Goal: Task Accomplishment & Management: Manage account settings

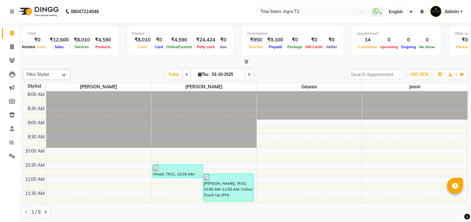
click at [13, 48] on icon at bounding box center [12, 46] width 4 height 5
select select "service"
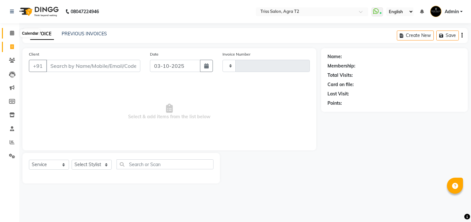
type input "2673"
click at [13, 31] on icon at bounding box center [12, 33] width 4 height 5
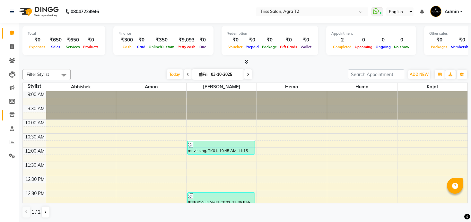
click at [12, 119] on link "Inventory" at bounding box center [9, 115] width 15 height 11
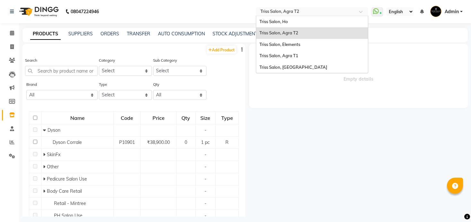
click at [278, 9] on input "text" at bounding box center [305, 12] width 93 height 6
click at [292, 40] on div "Triss Salon, Elements" at bounding box center [312, 45] width 112 height 12
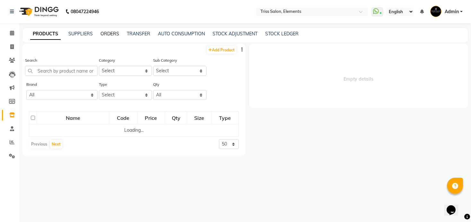
click at [106, 34] on link "ORDERS" at bounding box center [110, 34] width 19 height 6
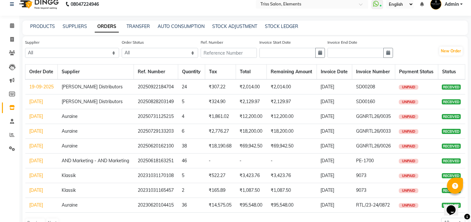
scroll to position [6, 0]
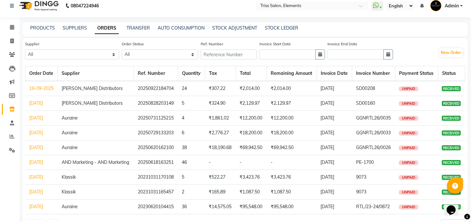
click at [35, 91] on link "19-09-2025" at bounding box center [41, 88] width 24 height 6
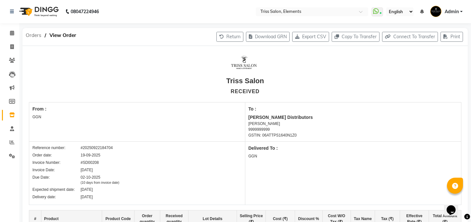
click at [35, 34] on span "Orders" at bounding box center [33, 36] width 22 height 12
